Goal: Task Accomplishment & Management: Manage account settings

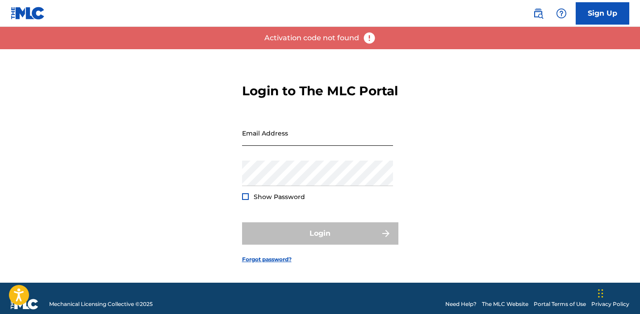
scroll to position [17, 0]
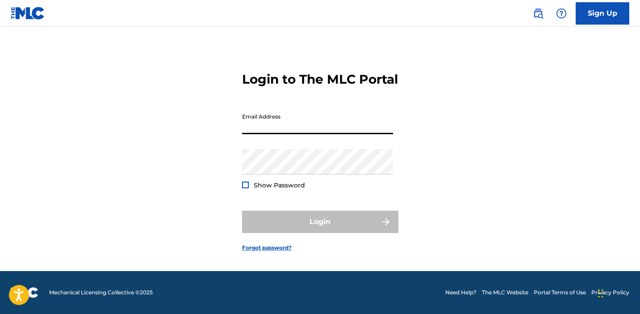
click at [261, 134] on input "Email Address" at bounding box center [317, 121] width 151 height 25
type input "whataboutmarx@gmail.com"
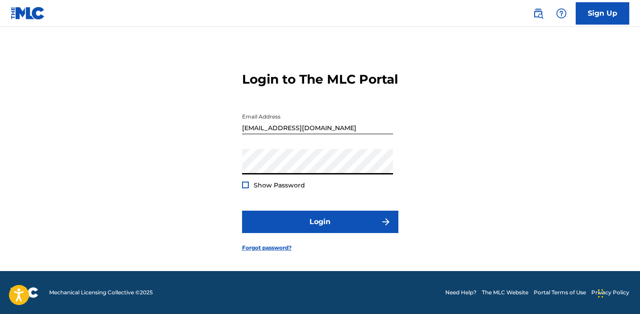
click at [242, 211] on button "Login" at bounding box center [320, 222] width 156 height 22
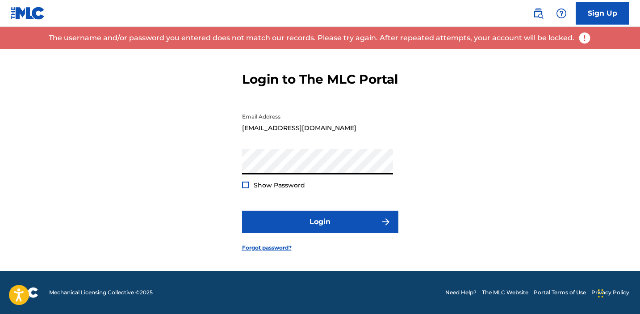
click at [242, 211] on button "Login" at bounding box center [320, 222] width 156 height 22
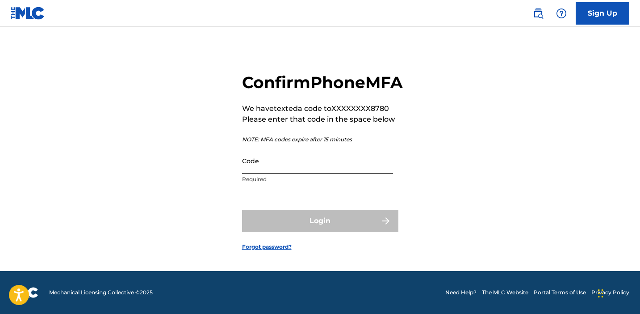
click at [293, 173] on input "Code" at bounding box center [317, 160] width 151 height 25
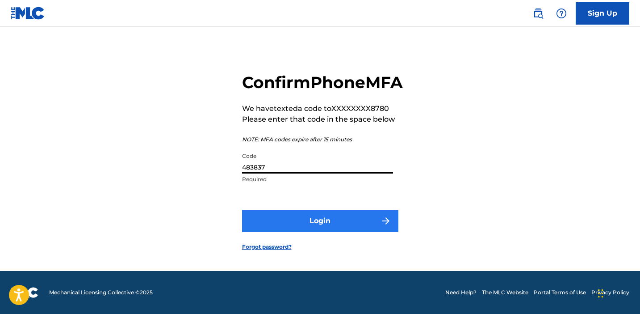
type input "483837"
click at [332, 223] on button "Login" at bounding box center [320, 221] width 156 height 22
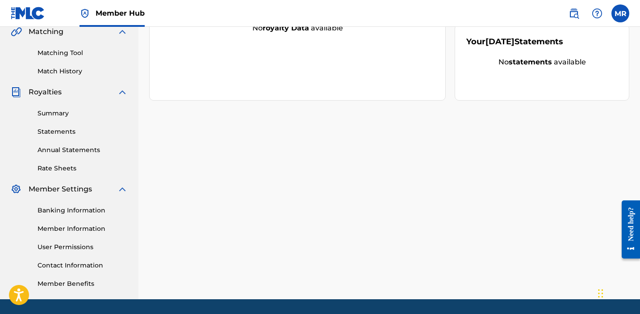
scroll to position [215, 0]
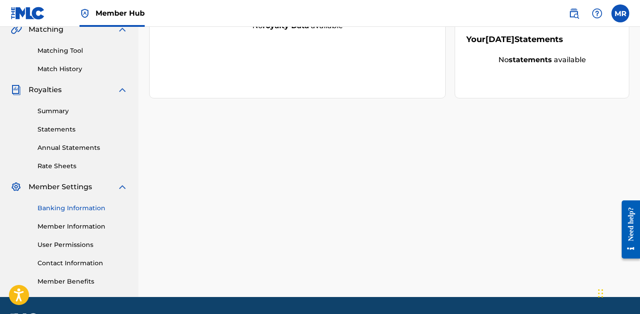
click at [85, 209] on link "Banking Information" at bounding box center [83, 207] width 90 height 9
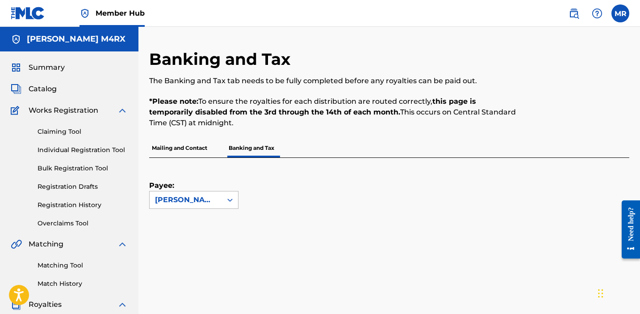
click at [233, 201] on icon at bounding box center [230, 199] width 9 height 9
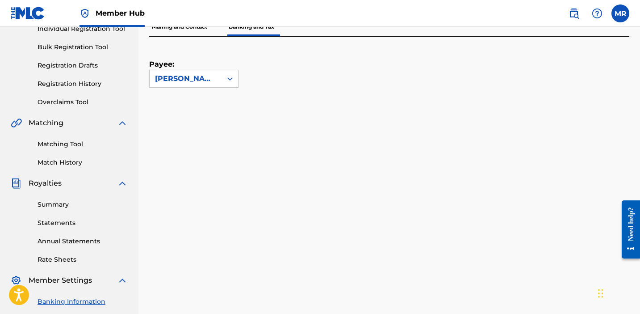
scroll to position [122, 0]
click at [191, 32] on p "Mailing and Contact" at bounding box center [179, 26] width 61 height 19
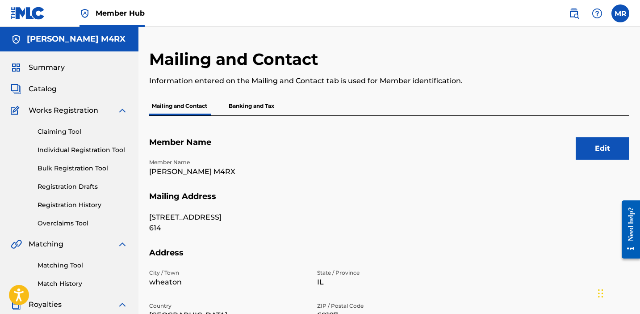
click at [261, 106] on p "Banking and Tax" at bounding box center [251, 106] width 51 height 19
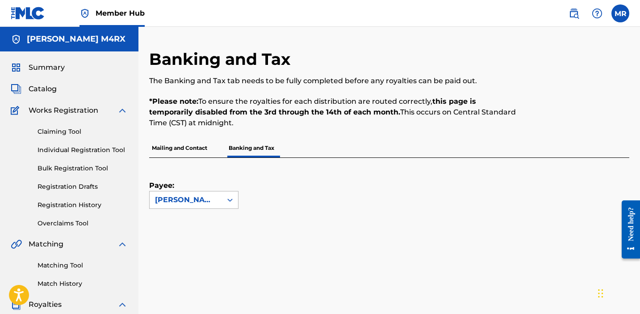
click at [231, 202] on icon at bounding box center [230, 199] width 9 height 9
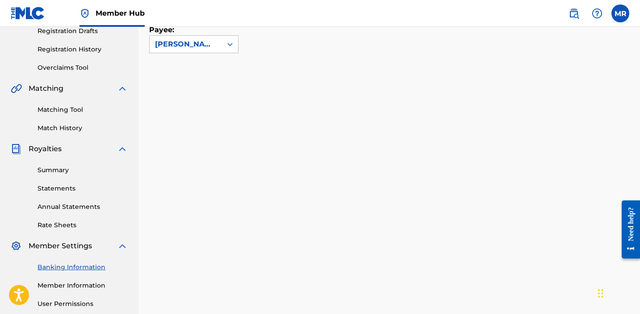
scroll to position [278, 0]
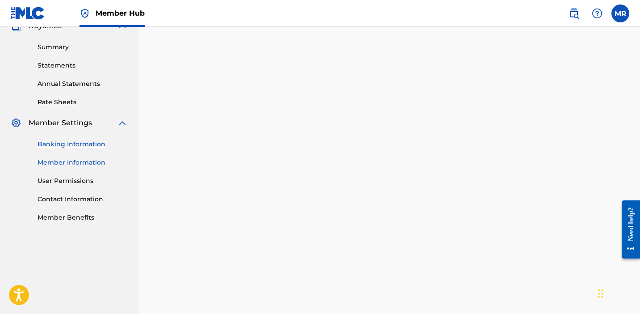
click at [82, 164] on link "Member Information" at bounding box center [83, 162] width 90 height 9
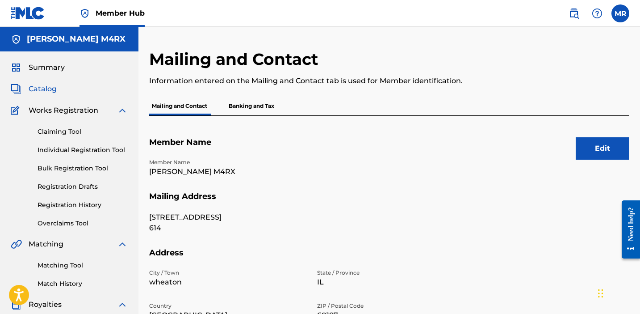
click at [46, 84] on span "Catalog" at bounding box center [43, 89] width 28 height 11
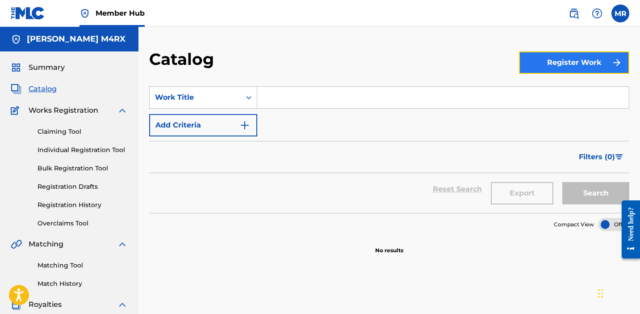
click at [541, 60] on button "Register Work" at bounding box center [574, 62] width 110 height 22
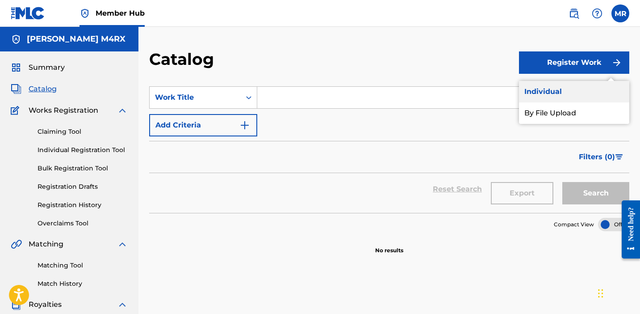
click at [552, 93] on link "Individual" at bounding box center [574, 91] width 110 height 21
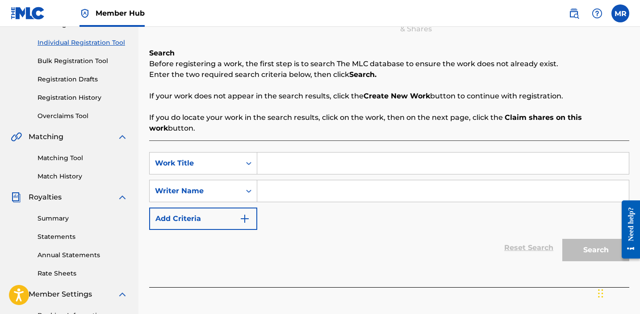
scroll to position [109, 0]
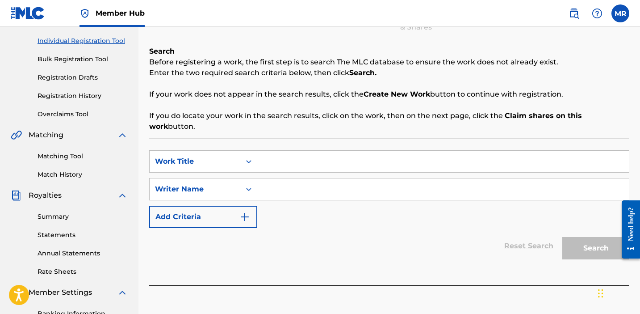
click at [382, 159] on input "Search Form" at bounding box center [443, 161] width 372 height 21
click at [249, 157] on icon "Search Form" at bounding box center [248, 161] width 9 height 9
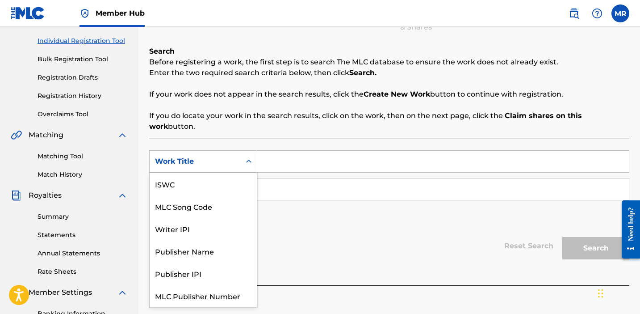
scroll to position [22, 0]
click at [249, 157] on icon "Search Form" at bounding box center [248, 161] width 9 height 9
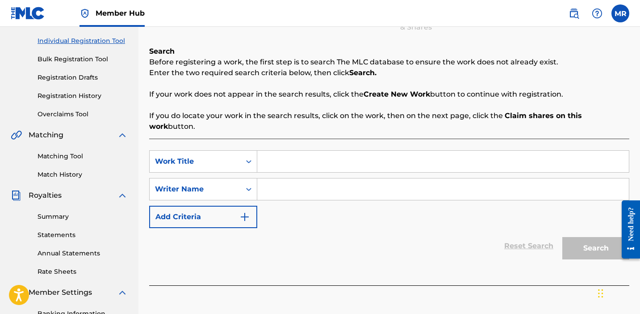
click at [249, 157] on icon "Search Form" at bounding box center [248, 161] width 9 height 9
click at [245, 157] on icon "Search Form" at bounding box center [248, 161] width 9 height 9
click at [287, 236] on div "Reset Search Search" at bounding box center [389, 246] width 480 height 36
click at [247, 183] on div "Search Form" at bounding box center [249, 189] width 16 height 16
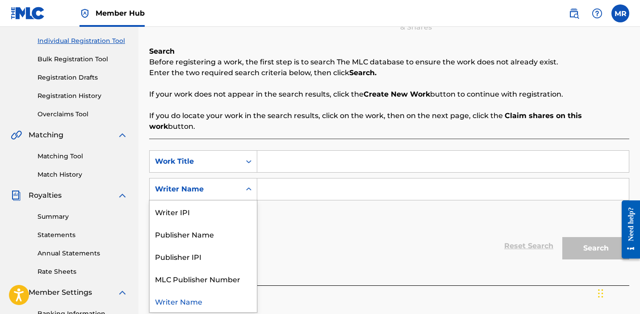
click at [247, 183] on div "Search Form" at bounding box center [249, 189] width 16 height 16
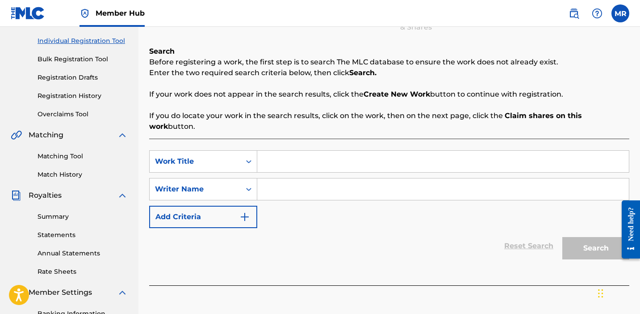
click at [271, 211] on div "SearchWithCriteria90681556-214d-4ad3-9305-5cb13ed6730d Work Title SearchWithCri…" at bounding box center [389, 189] width 480 height 78
click at [622, 15] on label at bounding box center [621, 13] width 18 height 18
click at [621, 13] on input "MR Mark Ridley whataboutmarx@gmail.com Notification Preferences Profile Log out" at bounding box center [621, 13] width 0 height 0
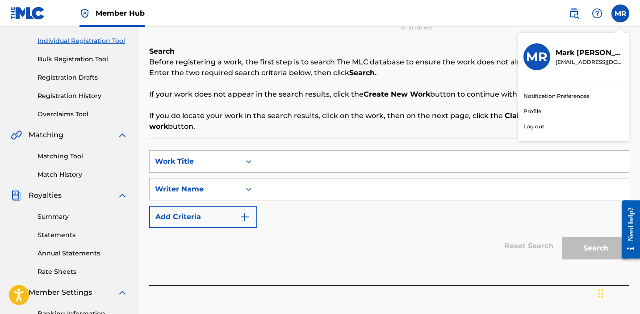
click at [540, 126] on p "Log out" at bounding box center [534, 126] width 21 height 8
click at [621, 13] on input "MR Mark Ridley whataboutmarx@gmail.com Notification Preferences Profile Log out" at bounding box center [621, 13] width 0 height 0
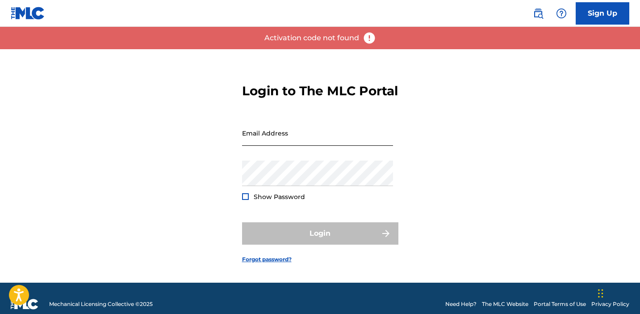
click at [293, 146] on input "Email Address" at bounding box center [317, 132] width 151 height 25
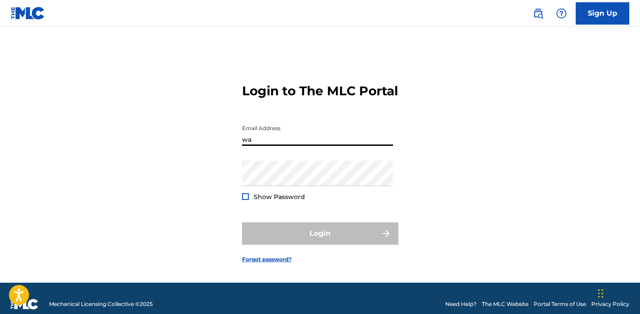
type input "w"
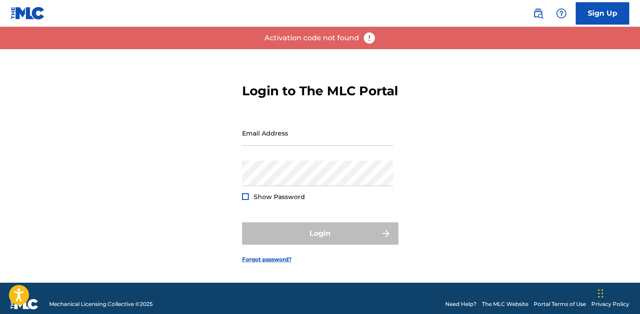
click at [371, 38] on img at bounding box center [369, 37] width 13 height 13
click at [295, 146] on input "Email Address" at bounding box center [317, 132] width 151 height 25
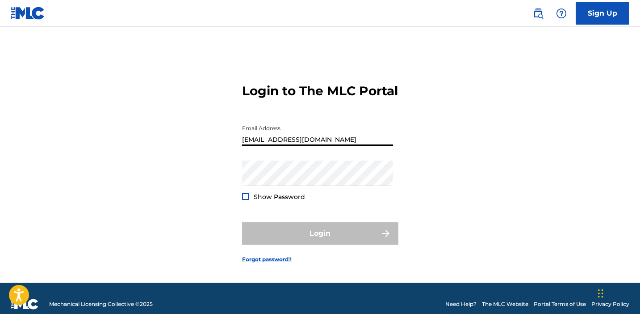
type input "whataboutmarx@gmail.com"
click at [275, 146] on input "whataboutmarx@gmail.com" at bounding box center [317, 132] width 151 height 25
click at [280, 146] on input "whataboutmarx@gmail.com" at bounding box center [317, 132] width 151 height 25
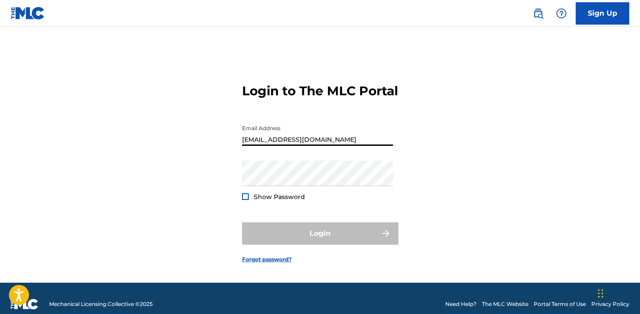
type input "whataboutmarx@gmail.com"
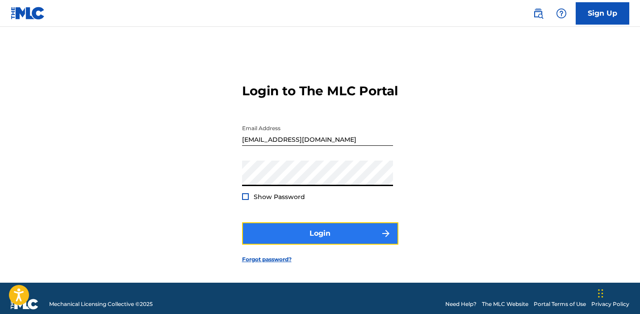
click at [305, 244] on button "Login" at bounding box center [320, 233] width 156 height 22
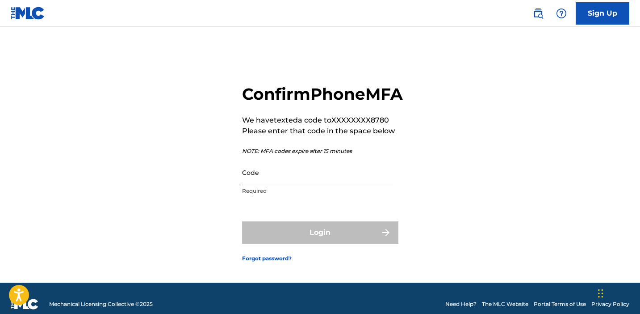
click at [315, 185] on input "Code" at bounding box center [317, 172] width 151 height 25
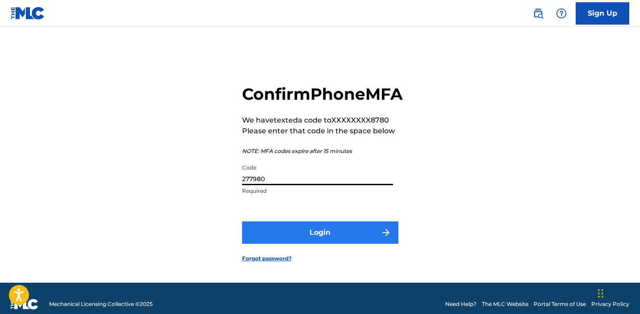
type input "277980"
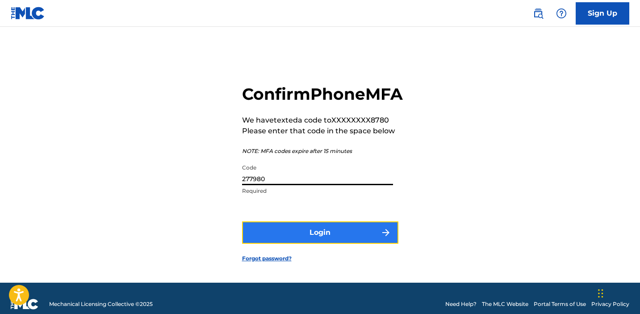
click at [342, 244] on button "Login" at bounding box center [320, 232] width 156 height 22
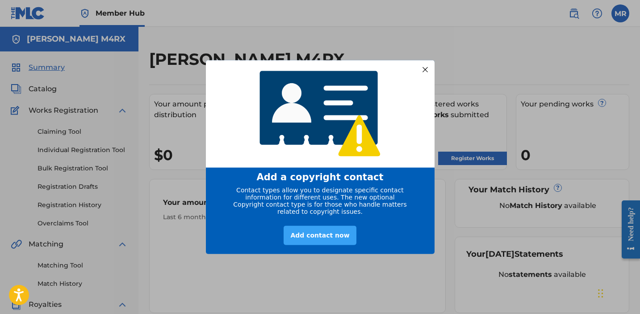
click at [331, 239] on div "Add contact now" at bounding box center [320, 234] width 72 height 19
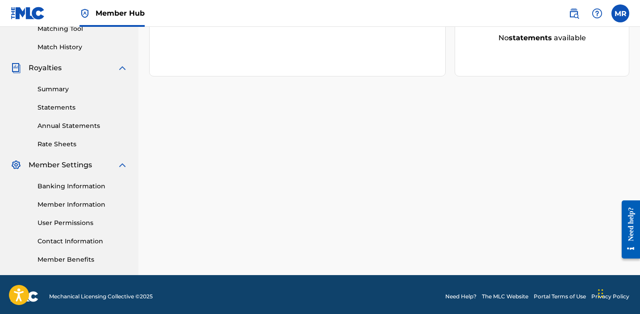
scroll to position [240, 0]
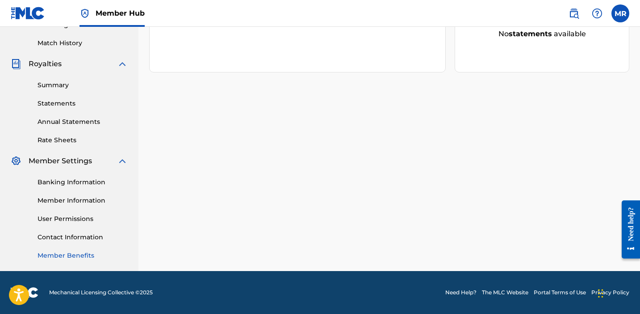
click at [95, 255] on link "Member Benefits" at bounding box center [83, 255] width 90 height 9
